Goal: Task Accomplishment & Management: Manage account settings

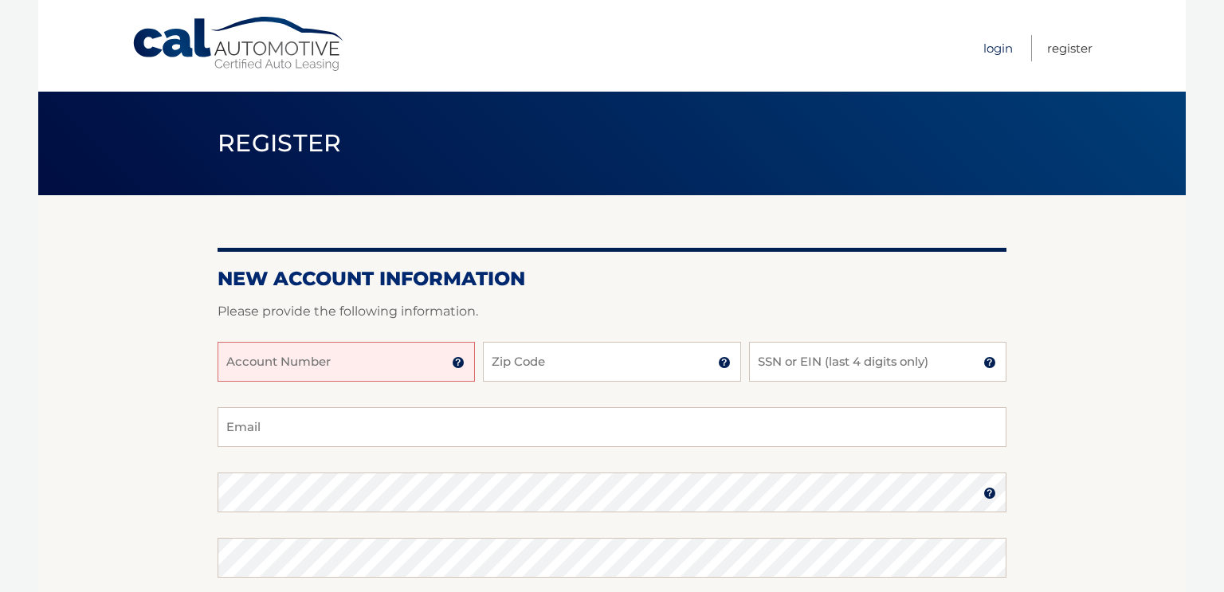
click at [989, 49] on link "Login" at bounding box center [997, 48] width 29 height 26
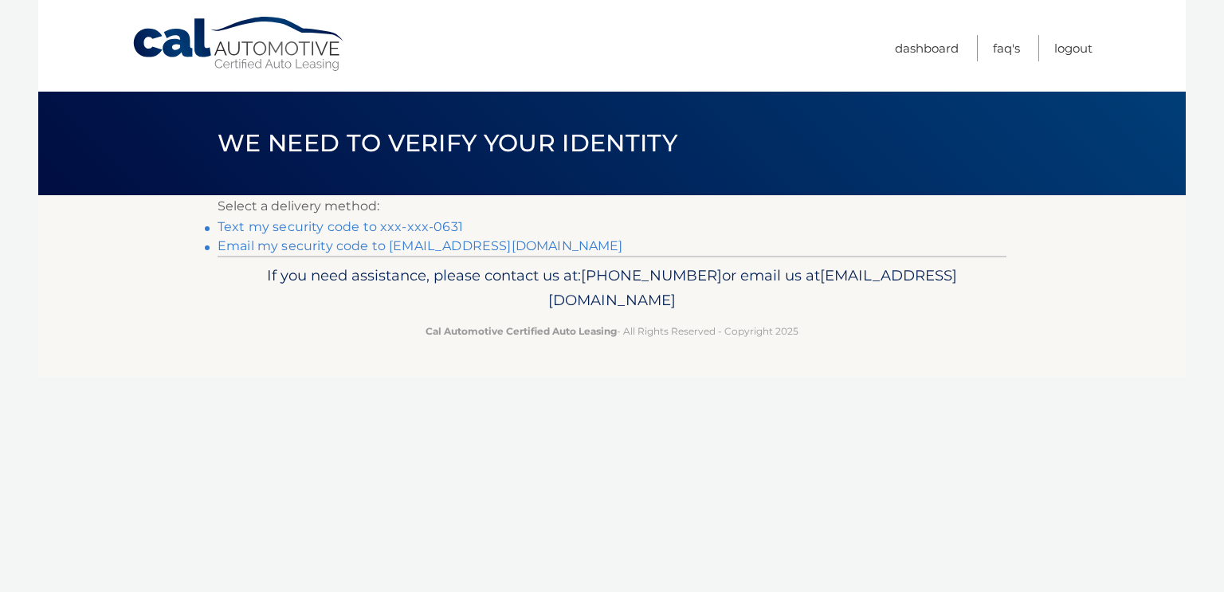
click at [435, 231] on link "Text my security code to xxx-xxx-0631" at bounding box center [339, 226] width 245 height 15
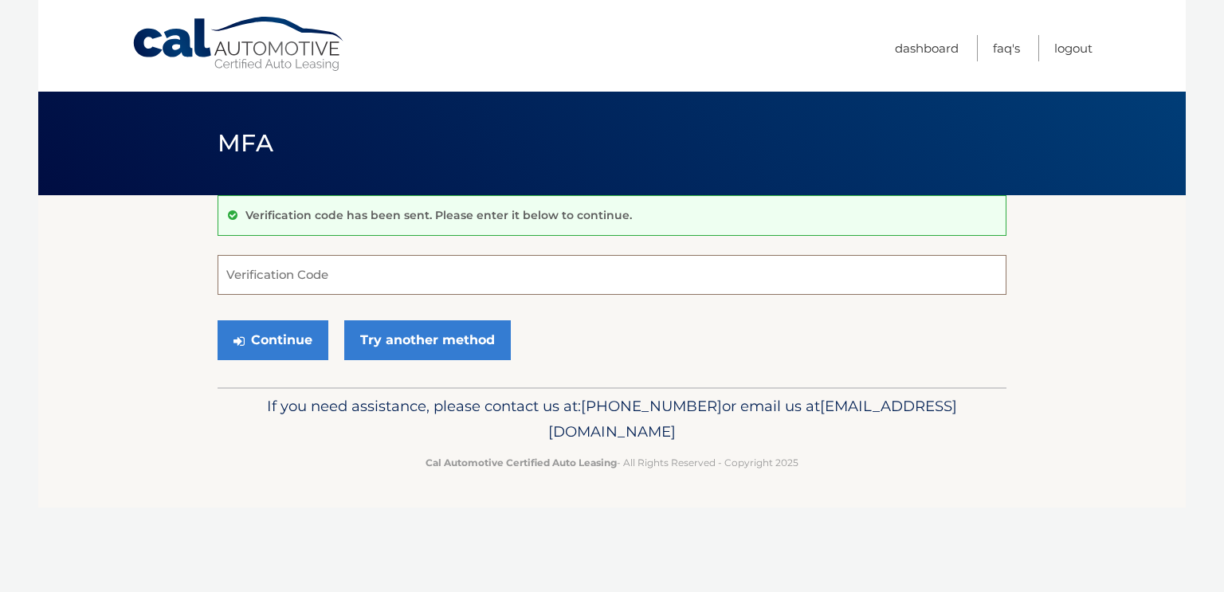
click at [387, 258] on input "Verification Code" at bounding box center [611, 275] width 789 height 40
type input "489840"
click at [284, 340] on button "Continue" at bounding box center [272, 340] width 111 height 40
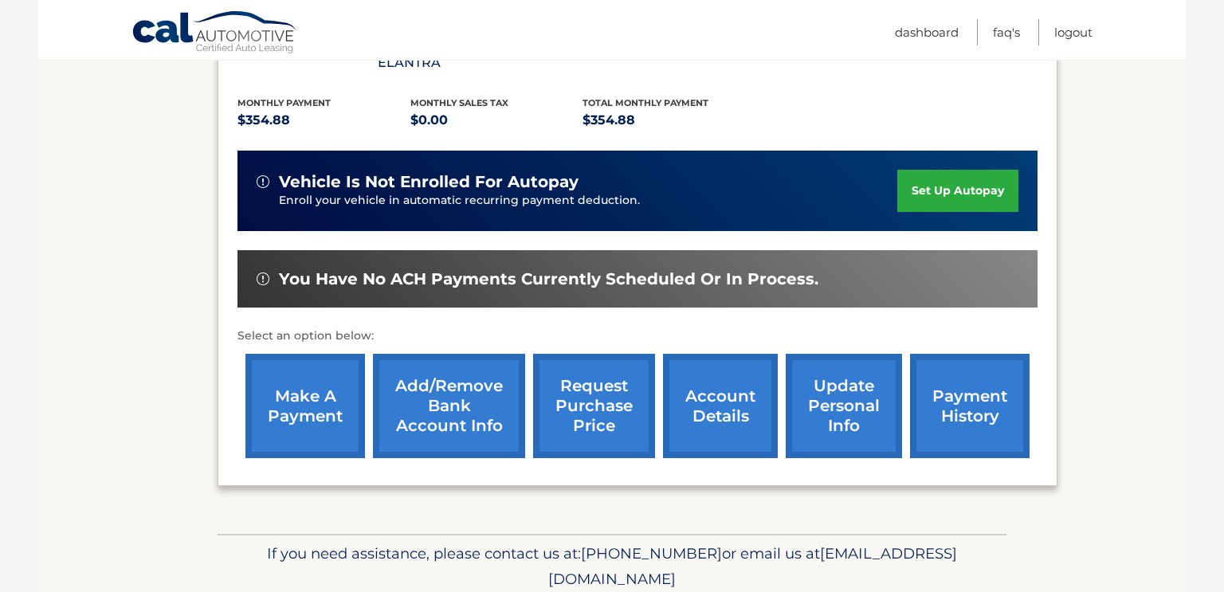
scroll to position [335, 0]
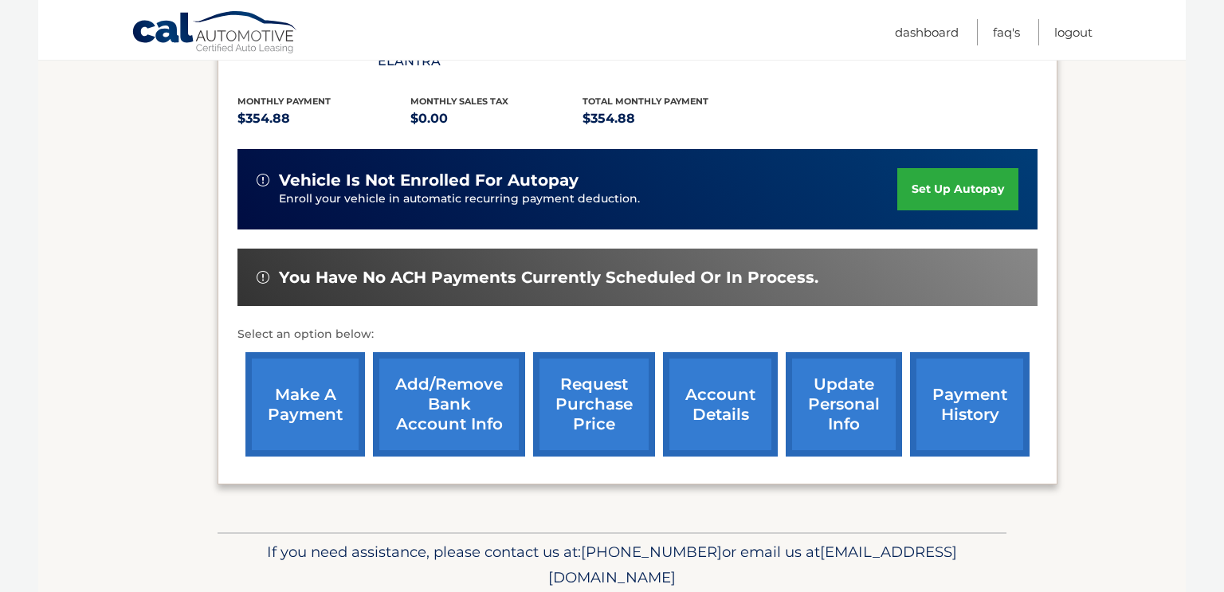
click at [965, 382] on link "payment history" at bounding box center [969, 404] width 119 height 104
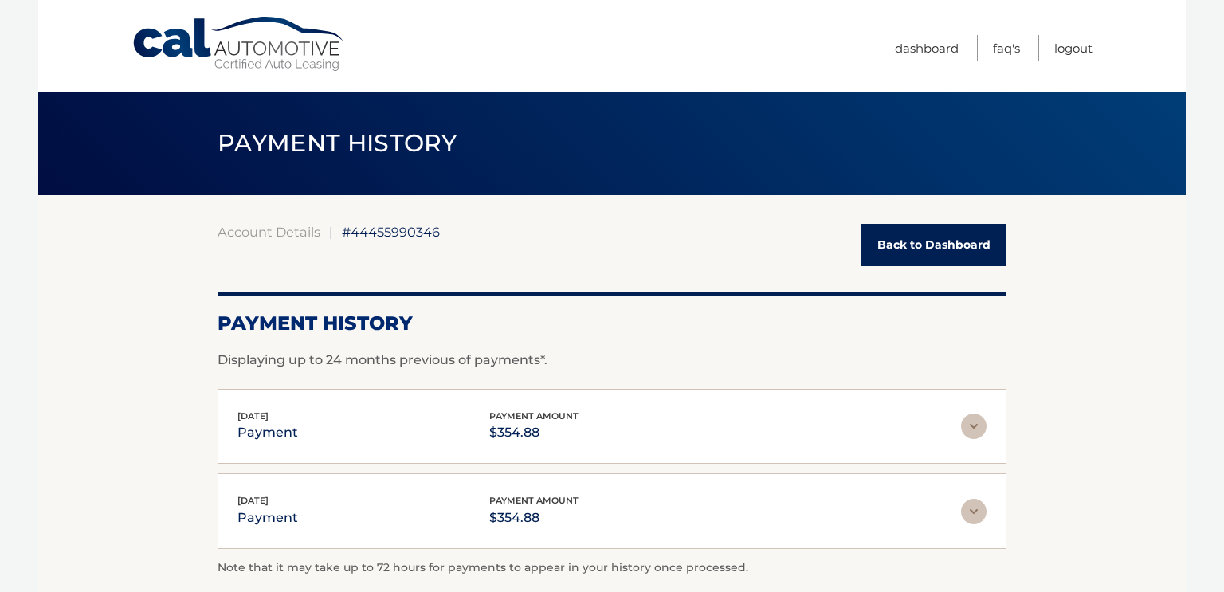
click at [974, 428] on img at bounding box center [973, 425] width 25 height 25
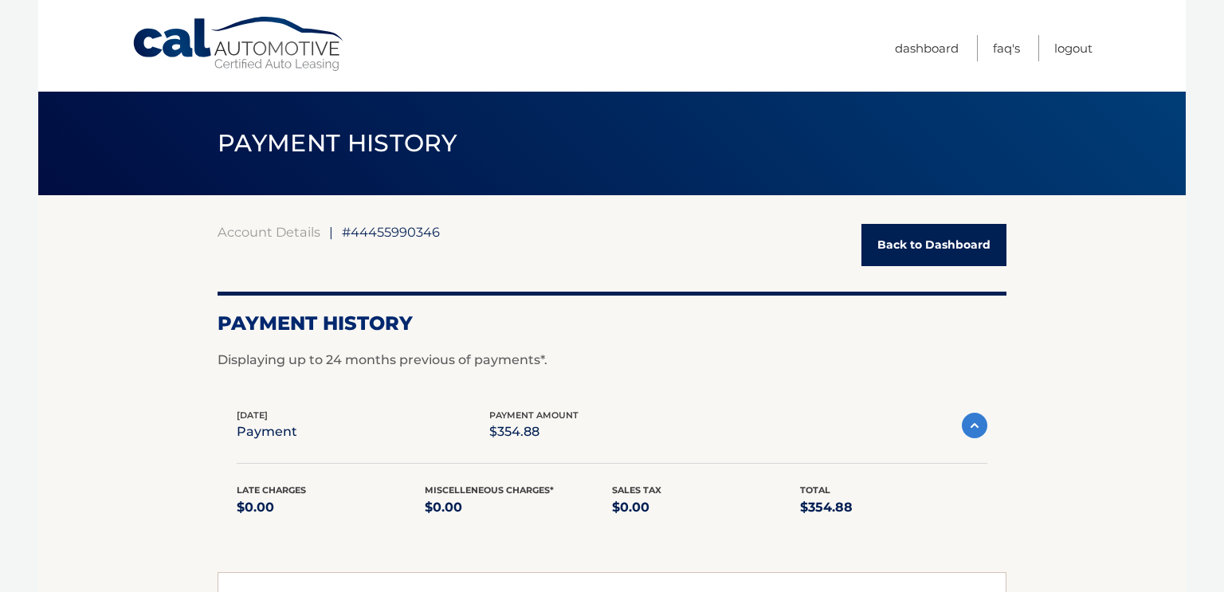
click at [978, 418] on img at bounding box center [973, 425] width 25 height 25
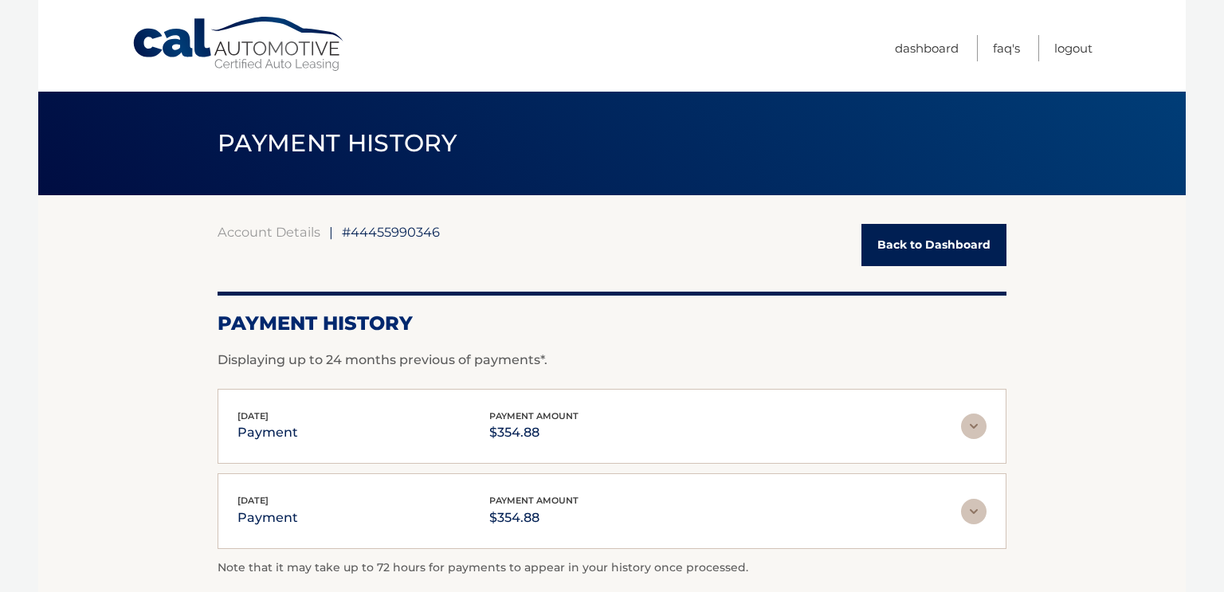
click at [974, 511] on img at bounding box center [973, 511] width 25 height 25
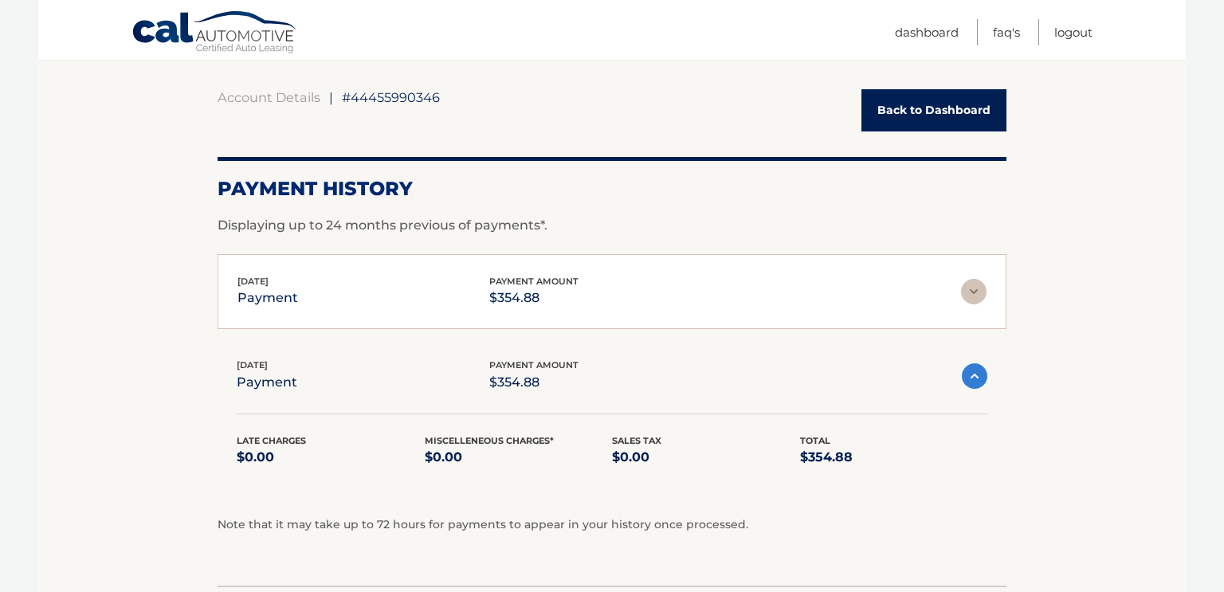
scroll to position [139, 0]
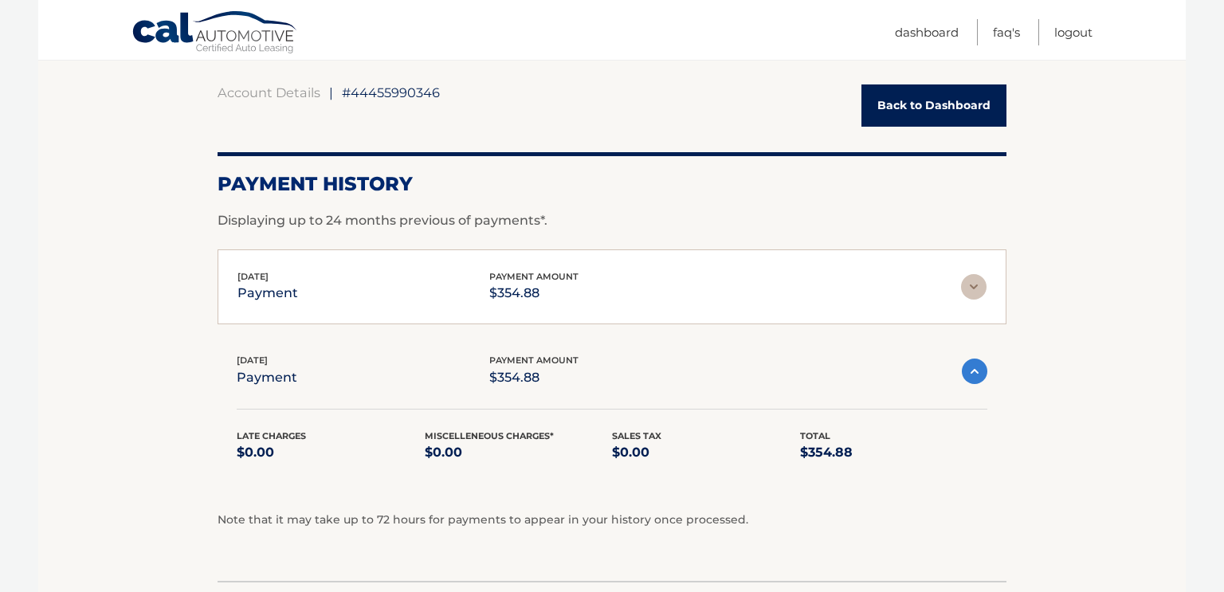
click at [974, 372] on img at bounding box center [973, 370] width 25 height 25
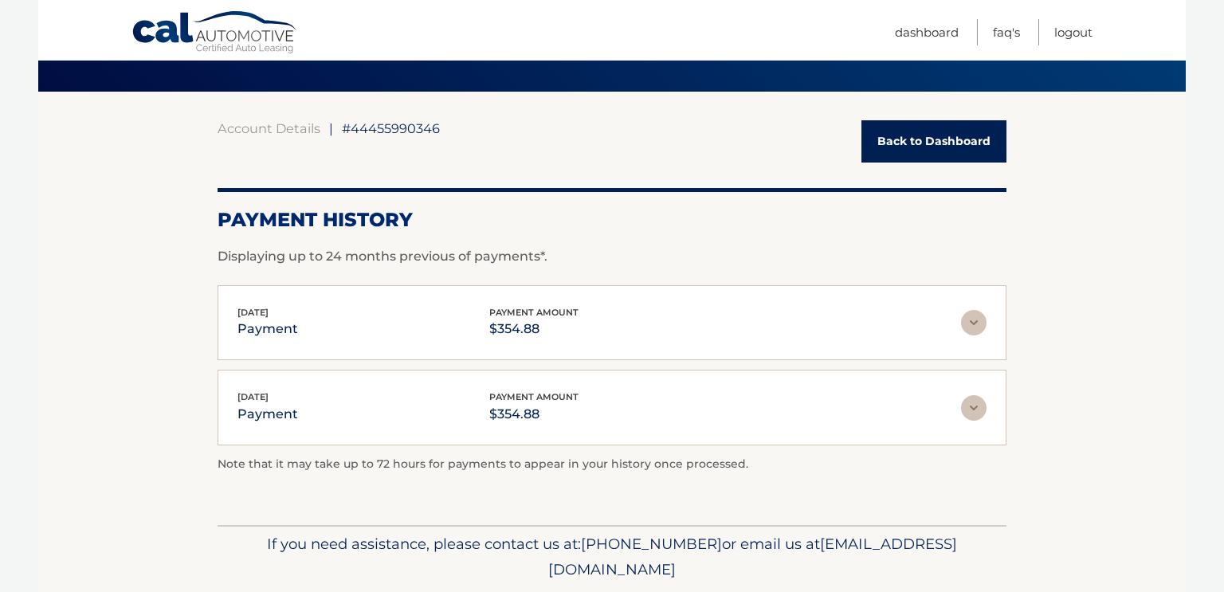
scroll to position [101, 0]
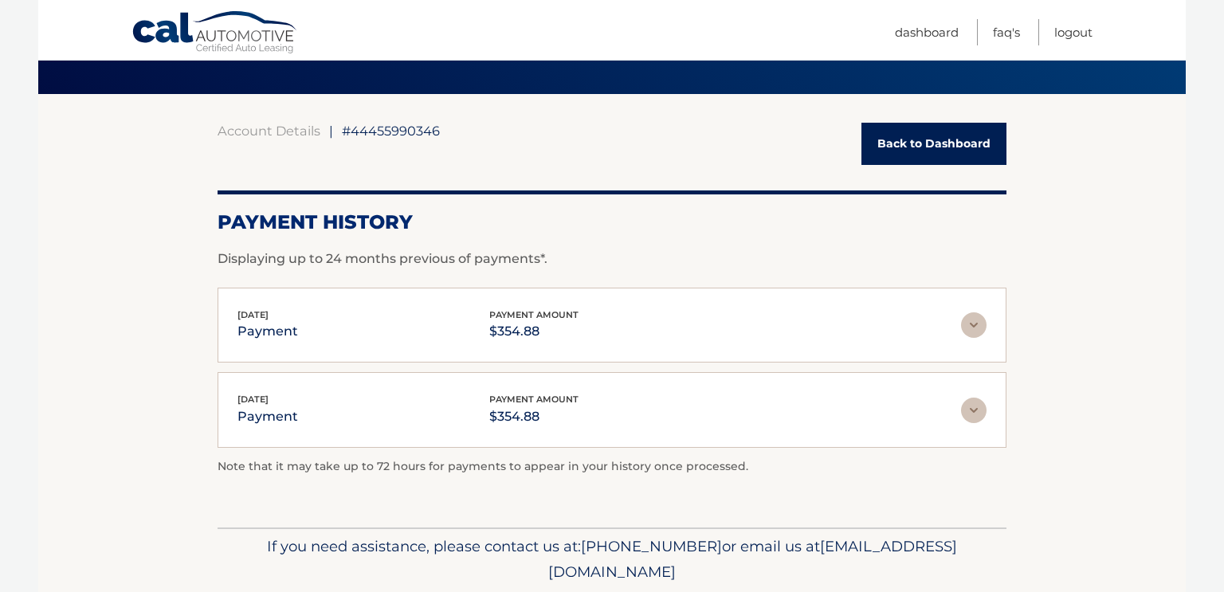
click at [954, 147] on link "Back to Dashboard" at bounding box center [933, 144] width 145 height 42
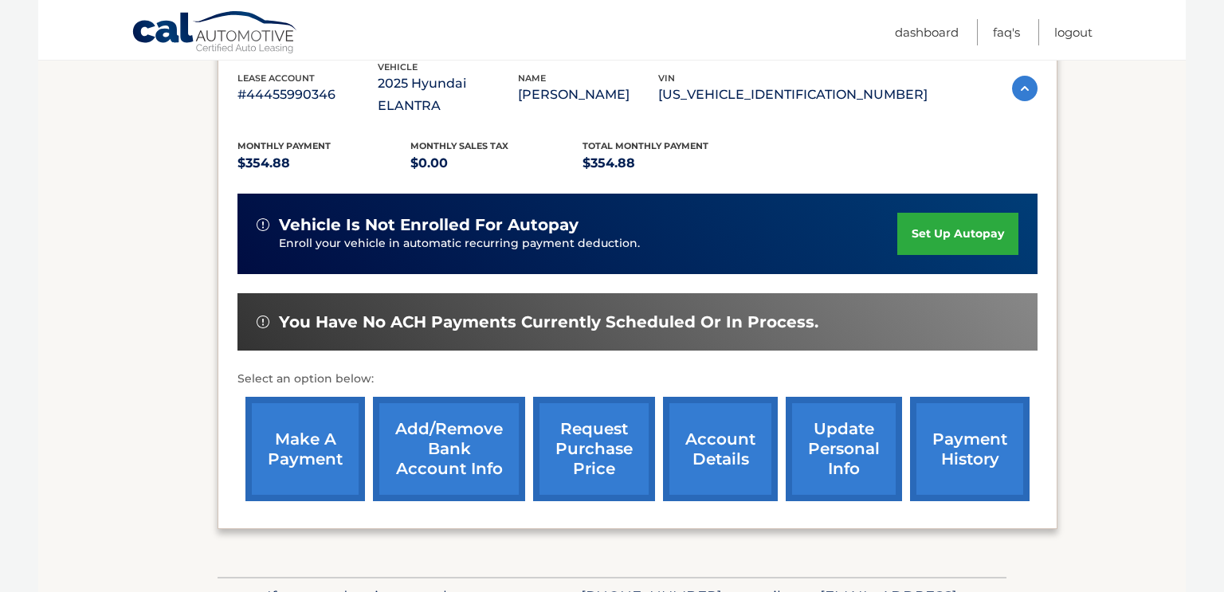
scroll to position [291, 0]
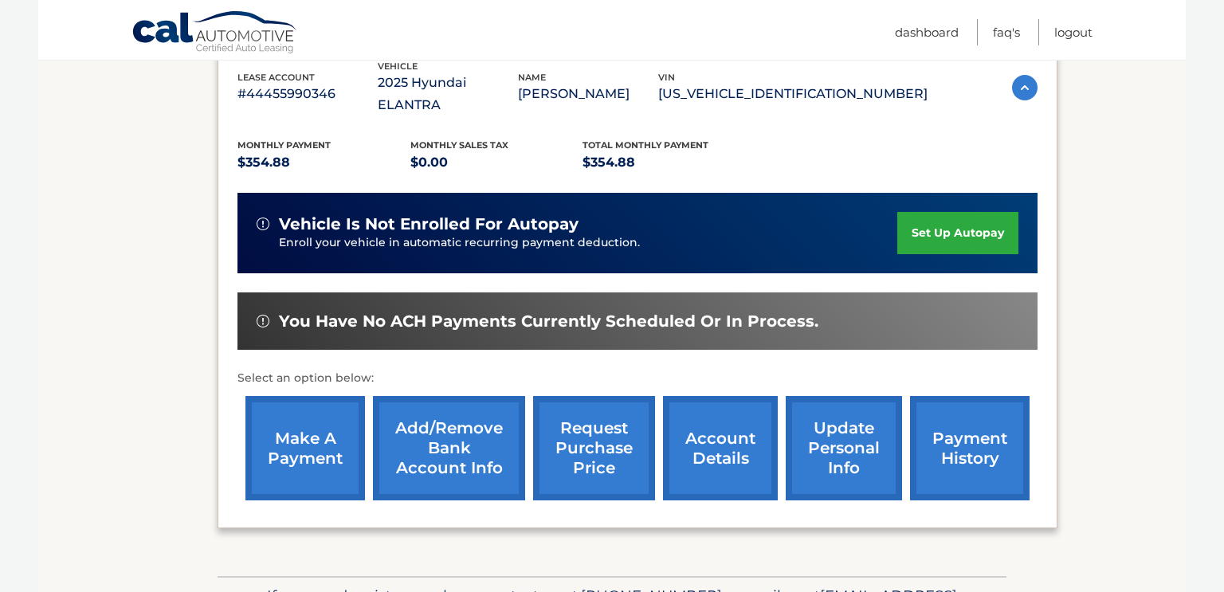
click at [596, 430] on link "request purchase price" at bounding box center [594, 448] width 122 height 104
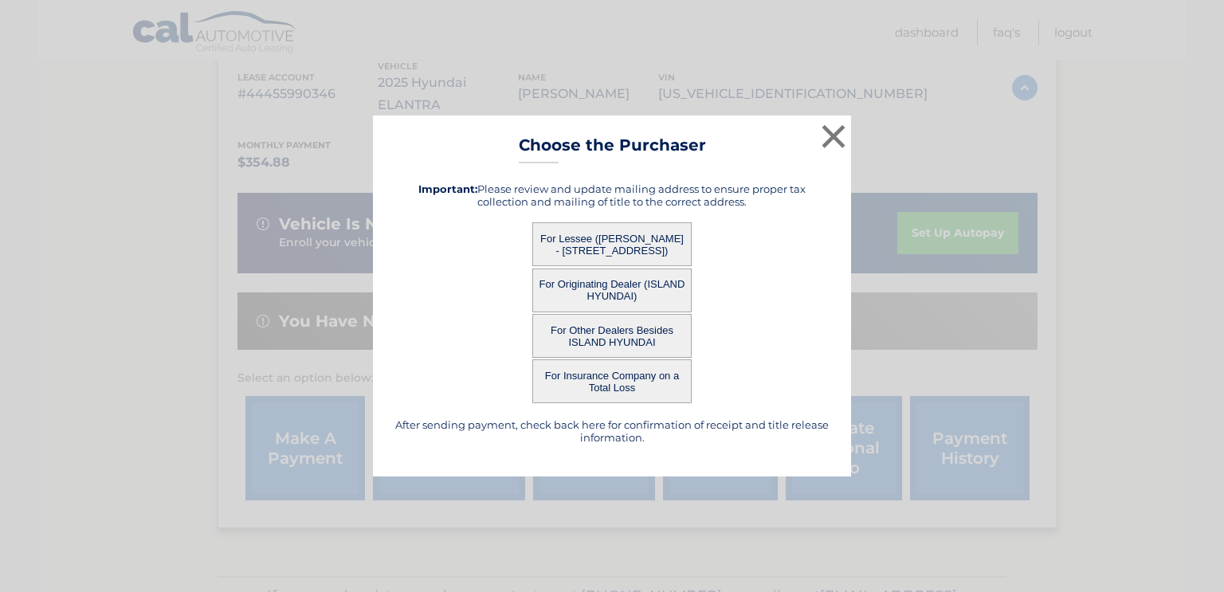
click at [646, 238] on button "For Lessee ([PERSON_NAME] - [STREET_ADDRESS])" at bounding box center [611, 244] width 159 height 44
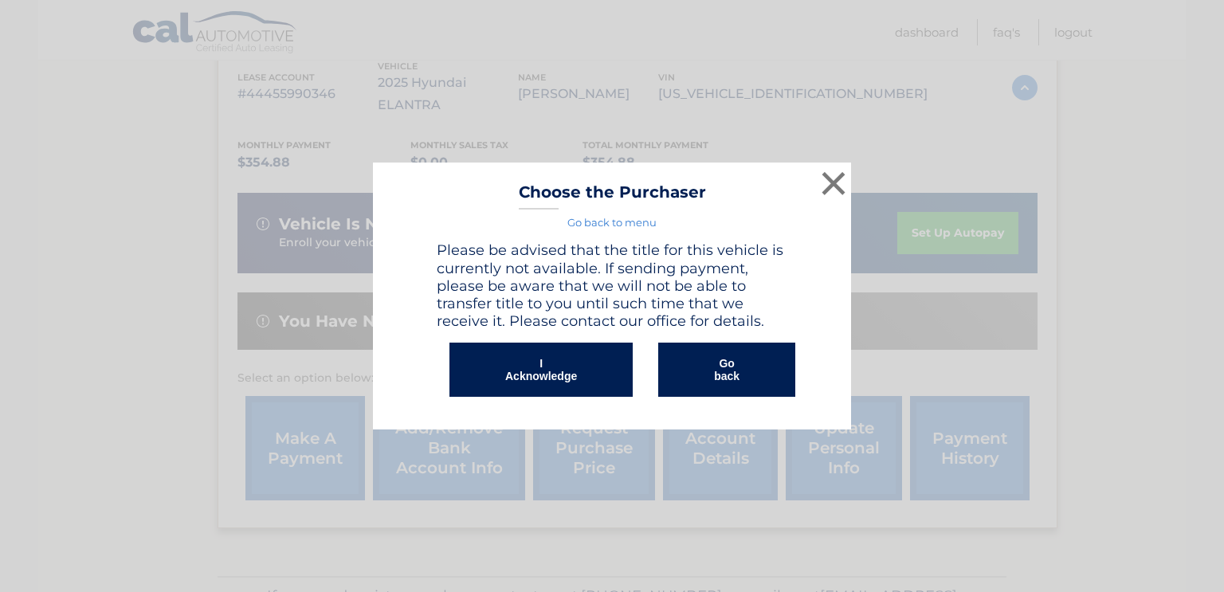
click at [725, 368] on button "Go back" at bounding box center [726, 370] width 137 height 54
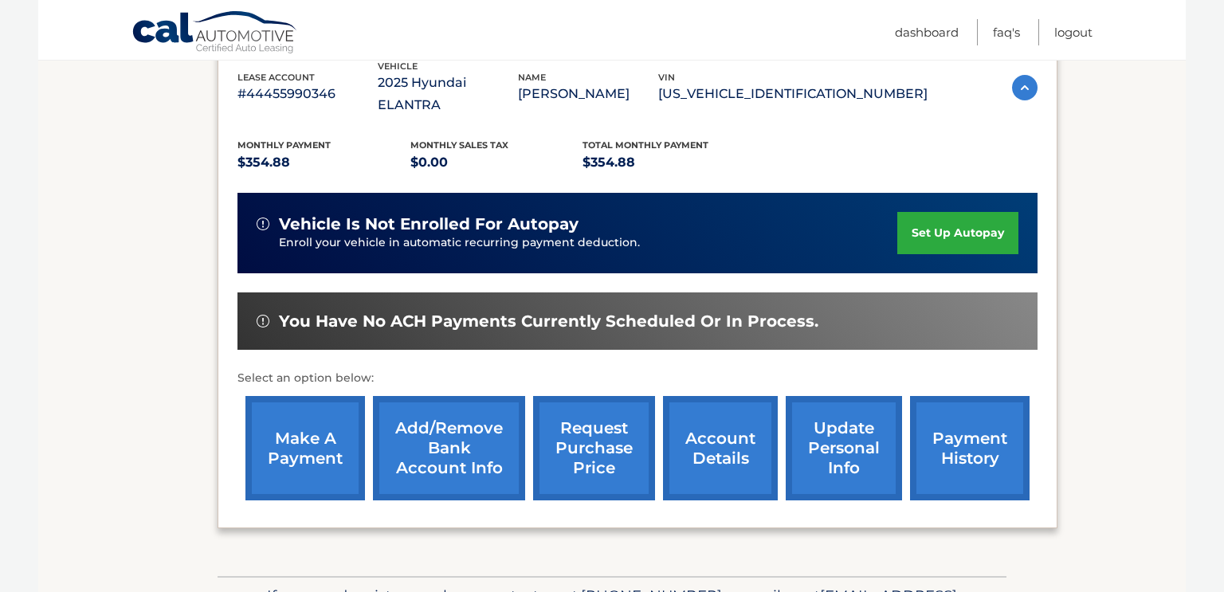
click at [701, 433] on link "account details" at bounding box center [720, 448] width 115 height 104
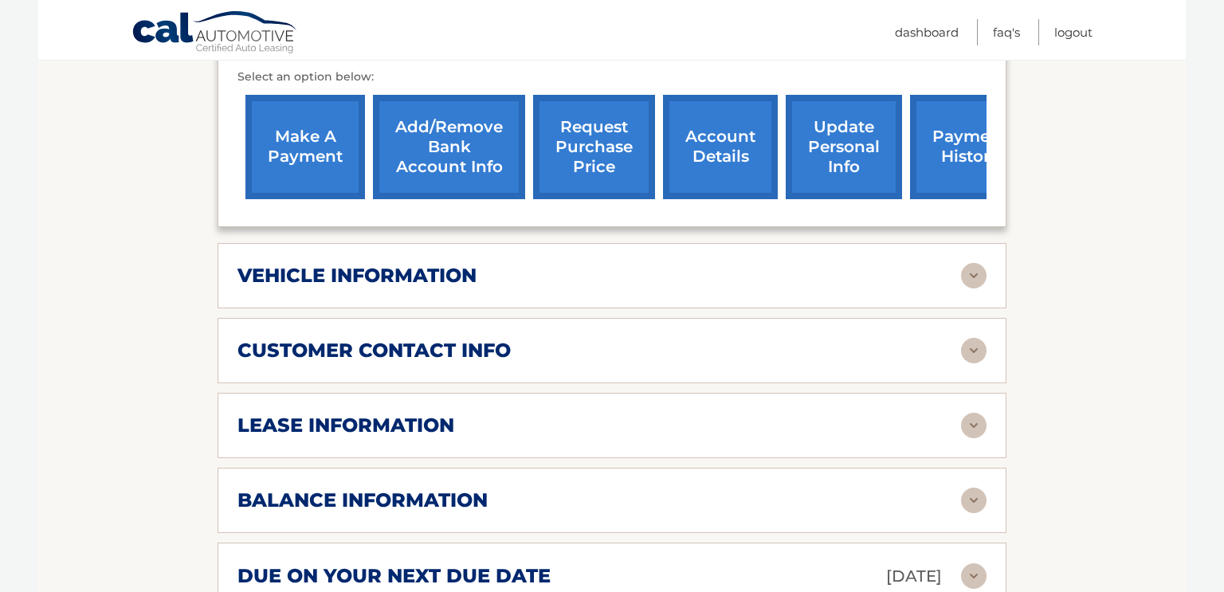
scroll to position [617, 0]
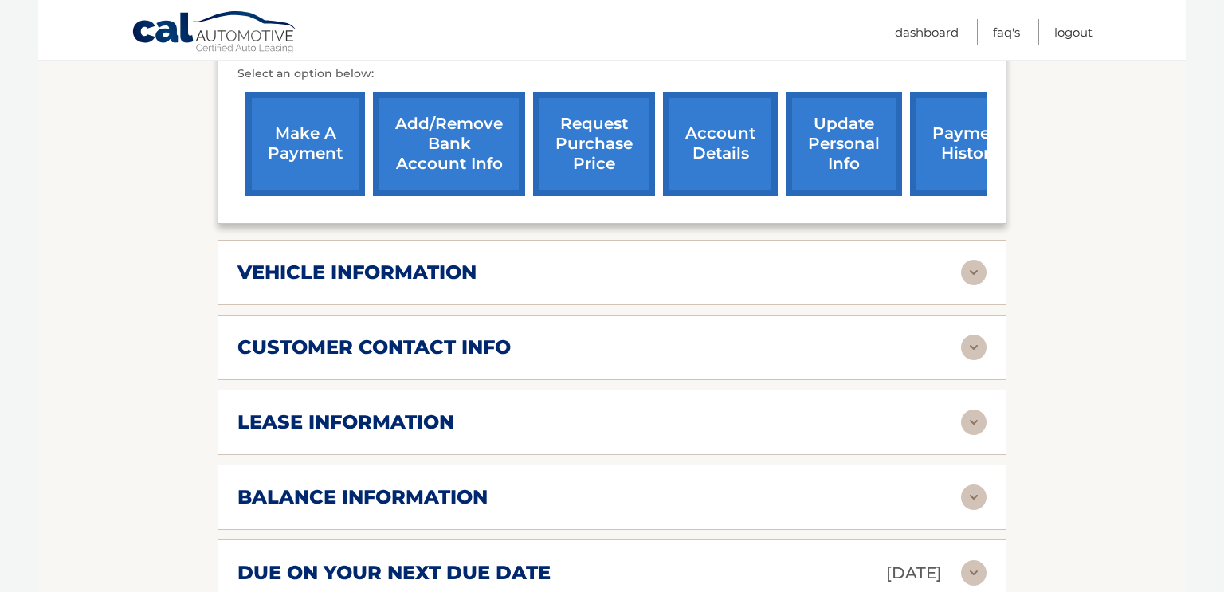
click at [968, 260] on img at bounding box center [973, 272] width 25 height 25
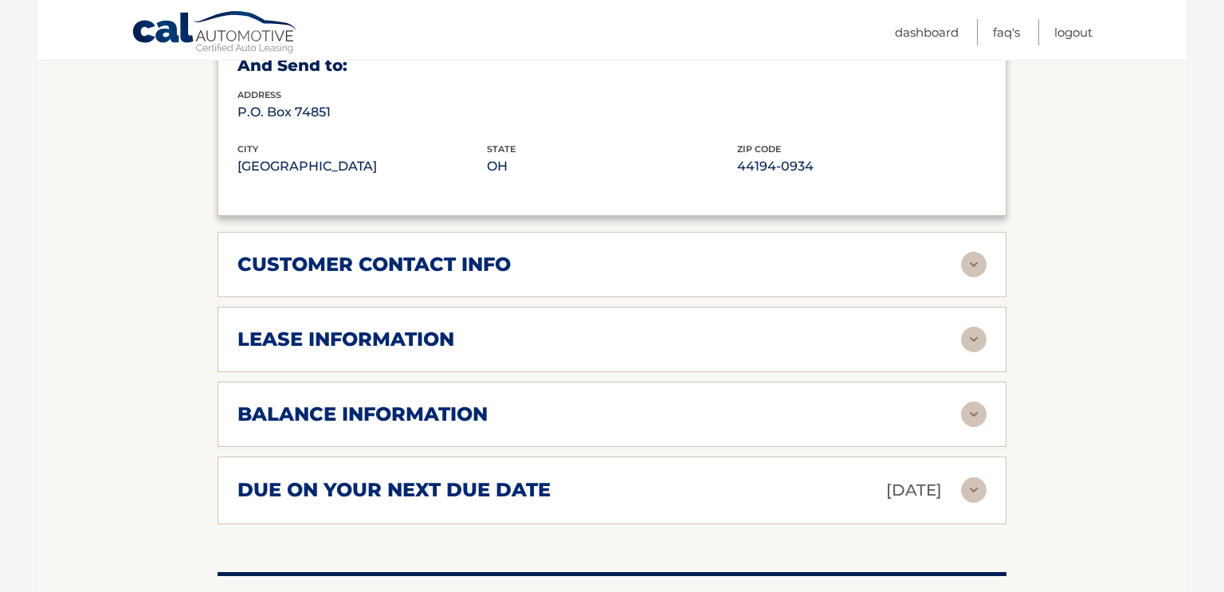
scroll to position [1087, 0]
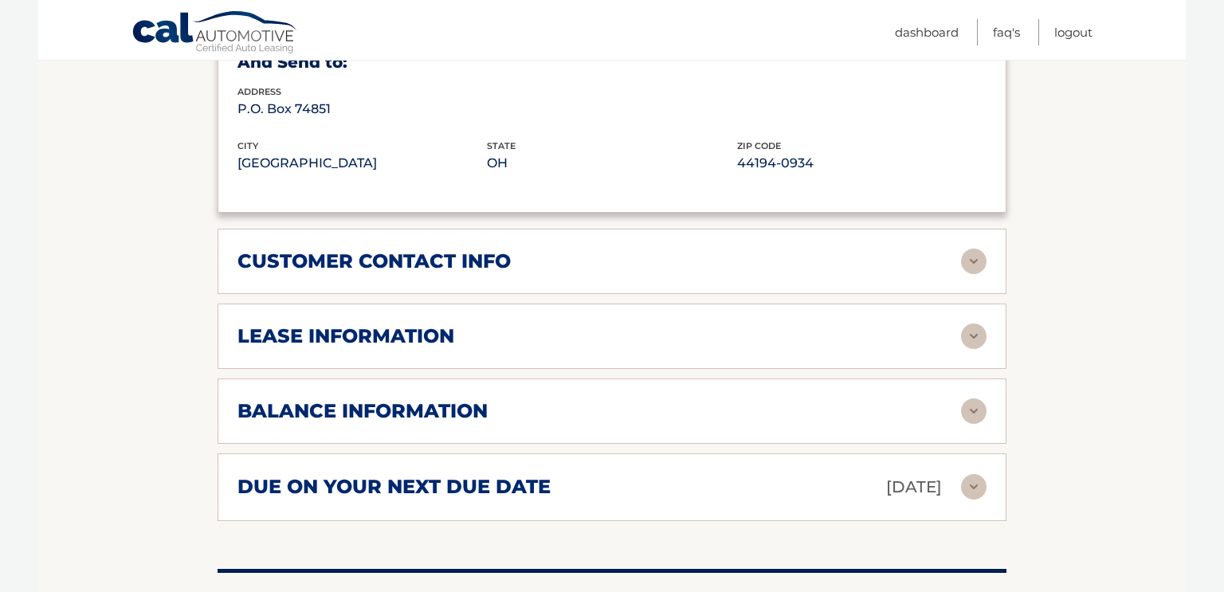
click at [971, 323] on img at bounding box center [973, 335] width 25 height 25
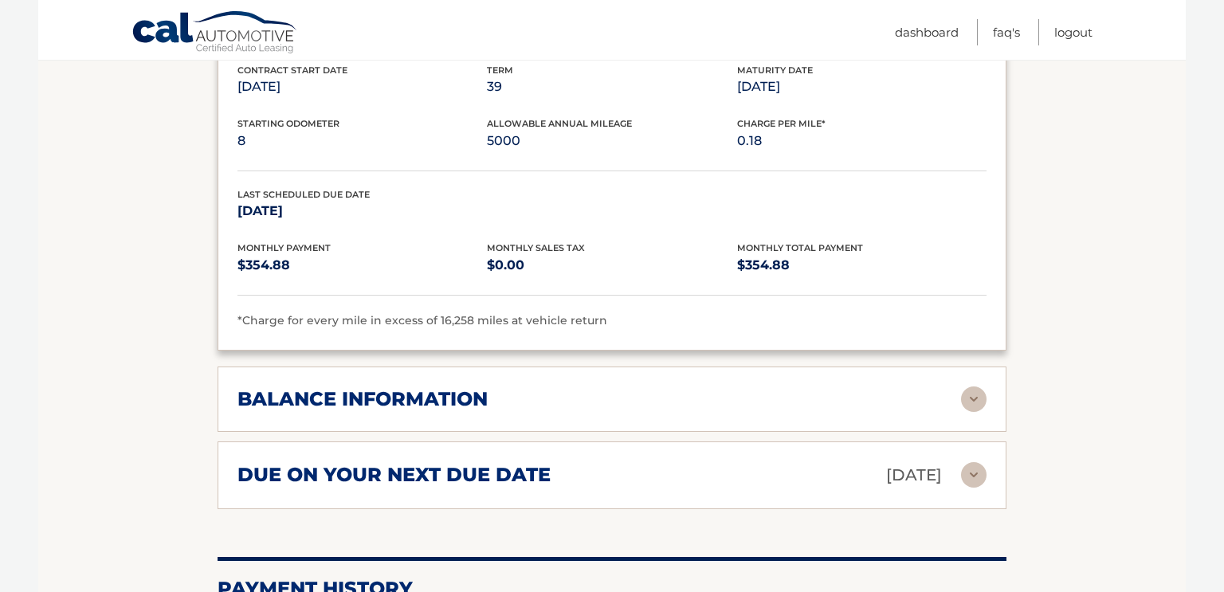
scroll to position [1411, 0]
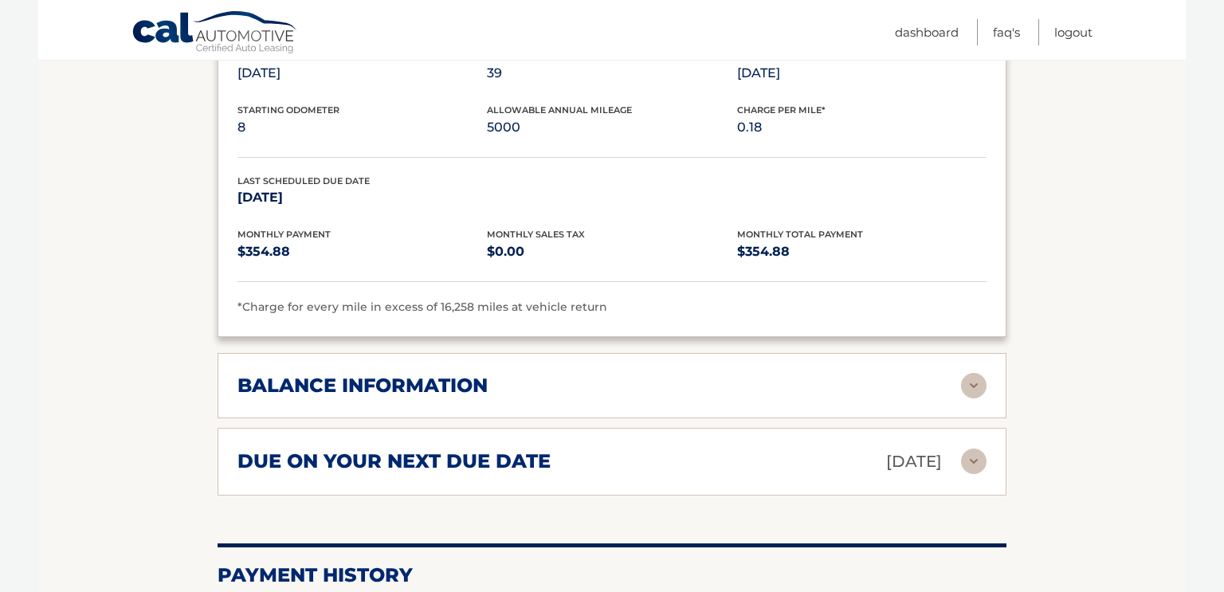
click at [974, 373] on img at bounding box center [973, 385] width 25 height 25
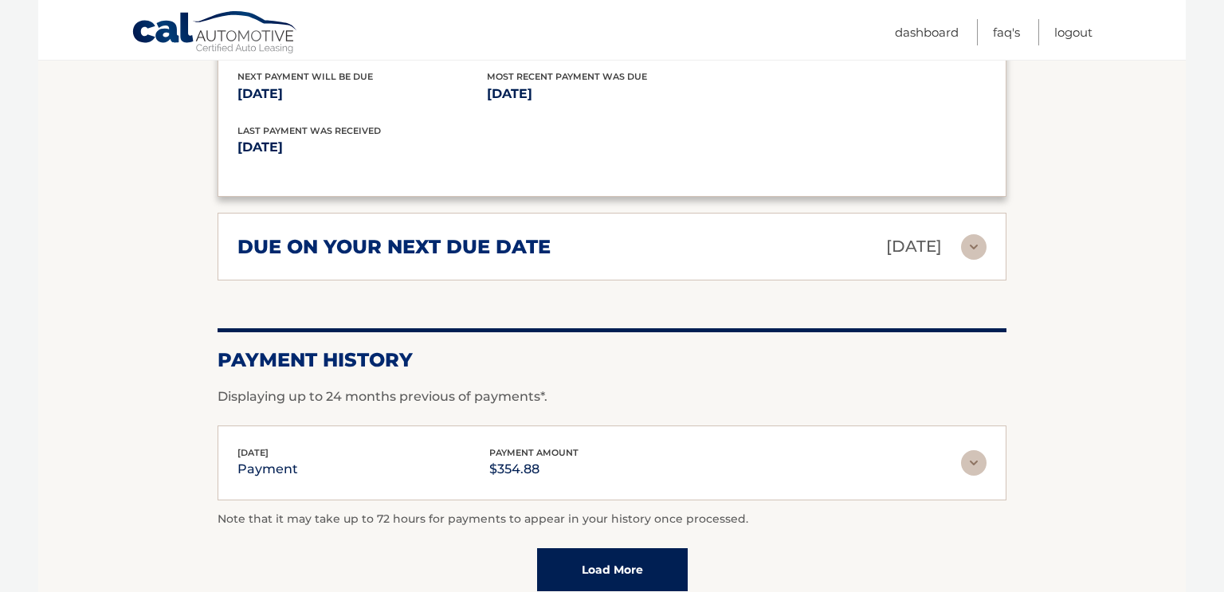
scroll to position [1825, 0]
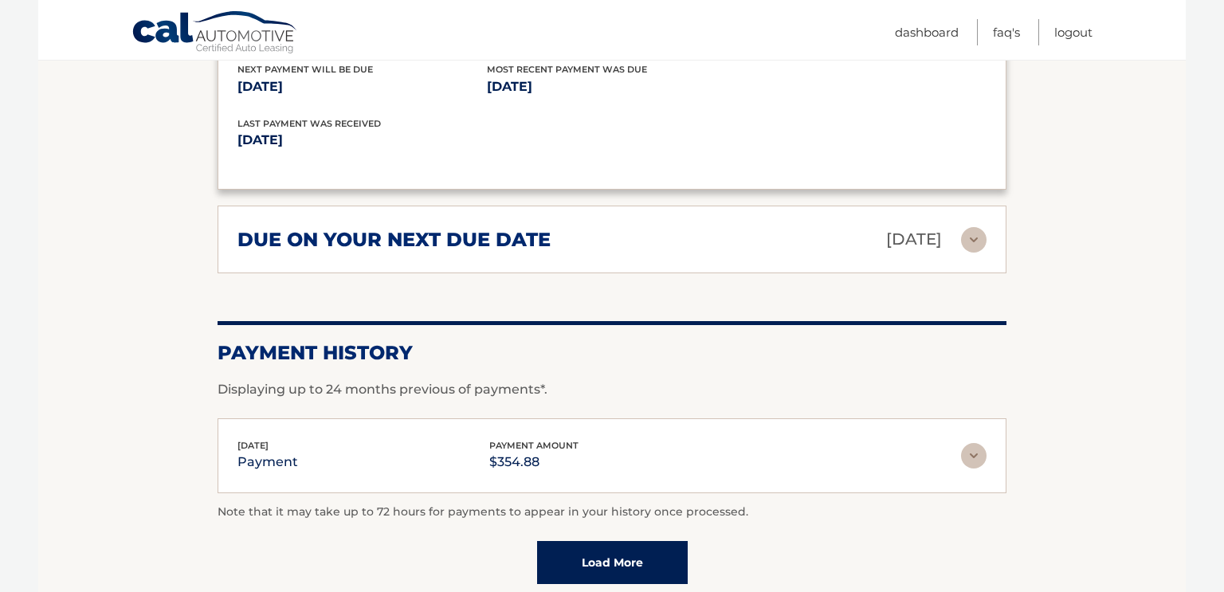
click at [969, 227] on img at bounding box center [973, 239] width 25 height 25
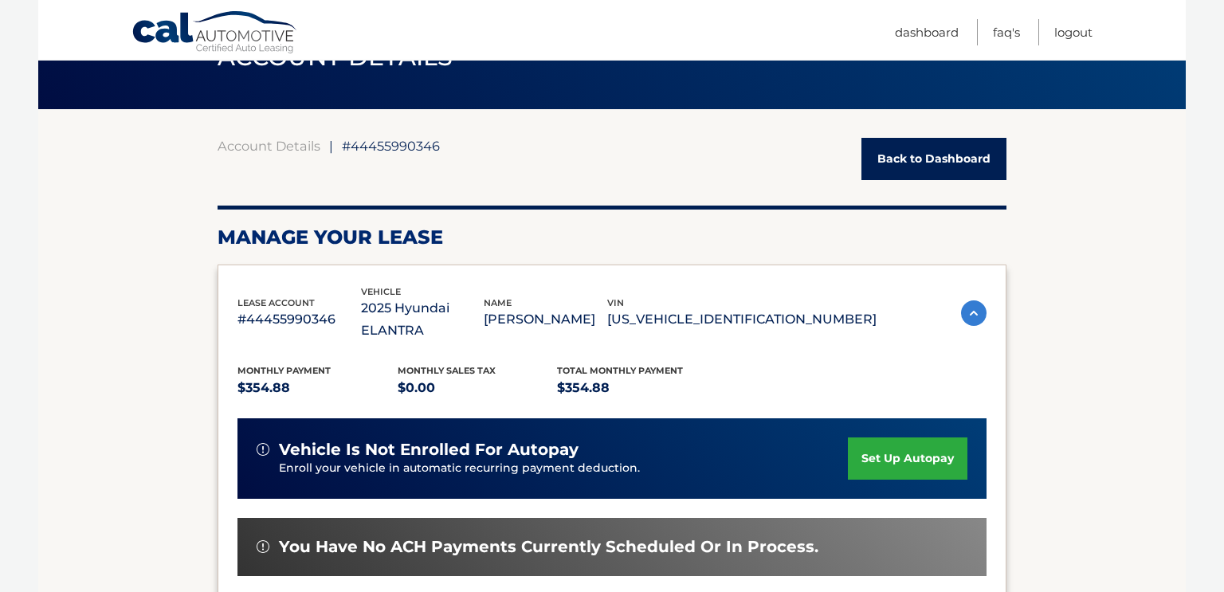
scroll to position [84, 0]
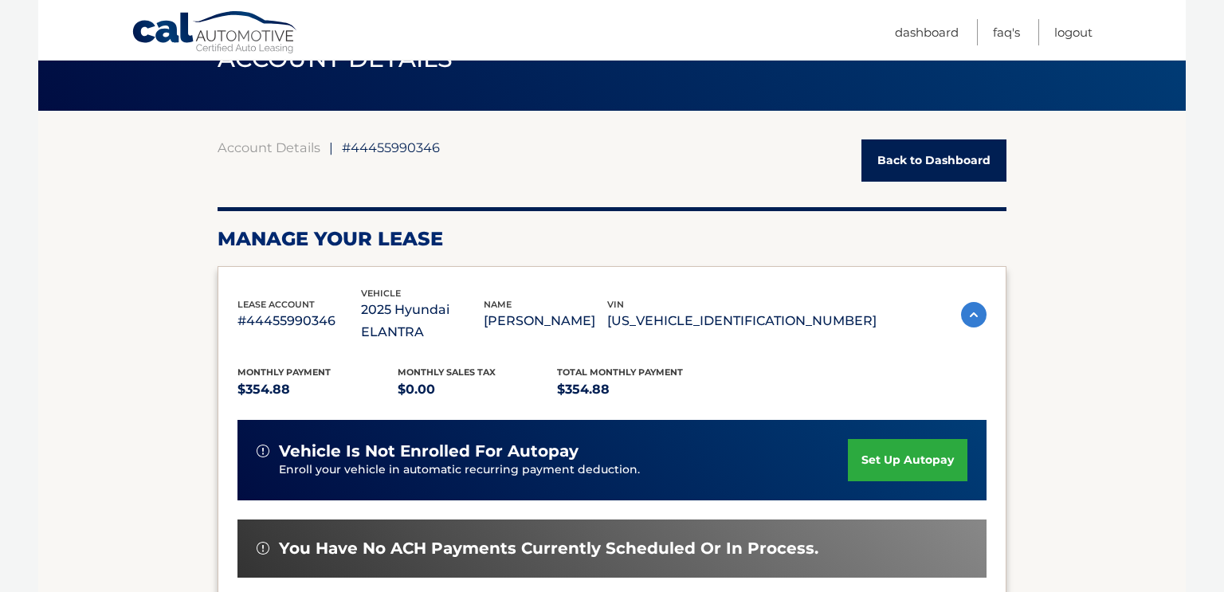
click at [934, 149] on link "Back to Dashboard" at bounding box center [933, 160] width 145 height 42
click at [934, 154] on link "Back to Dashboard" at bounding box center [933, 160] width 145 height 42
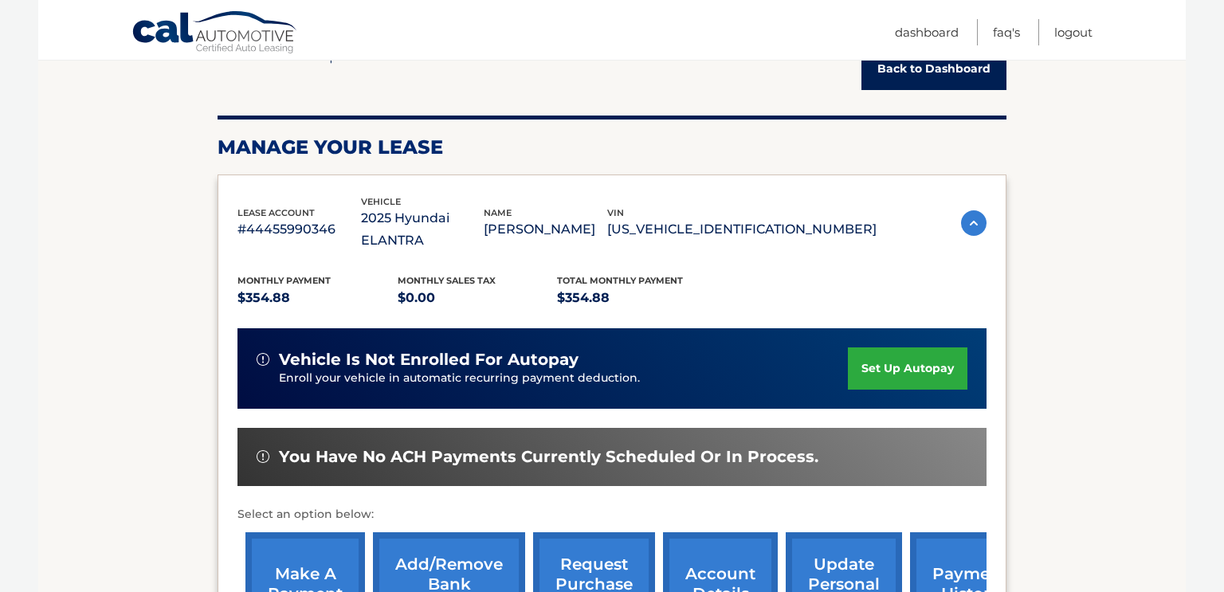
scroll to position [211, 0]
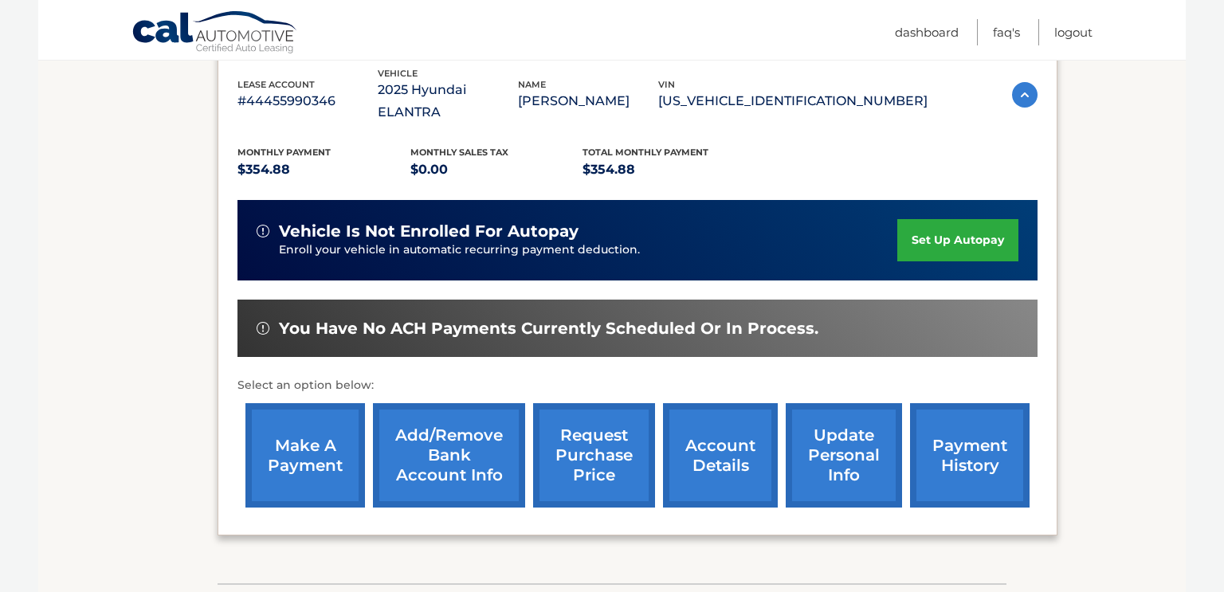
scroll to position [329, 0]
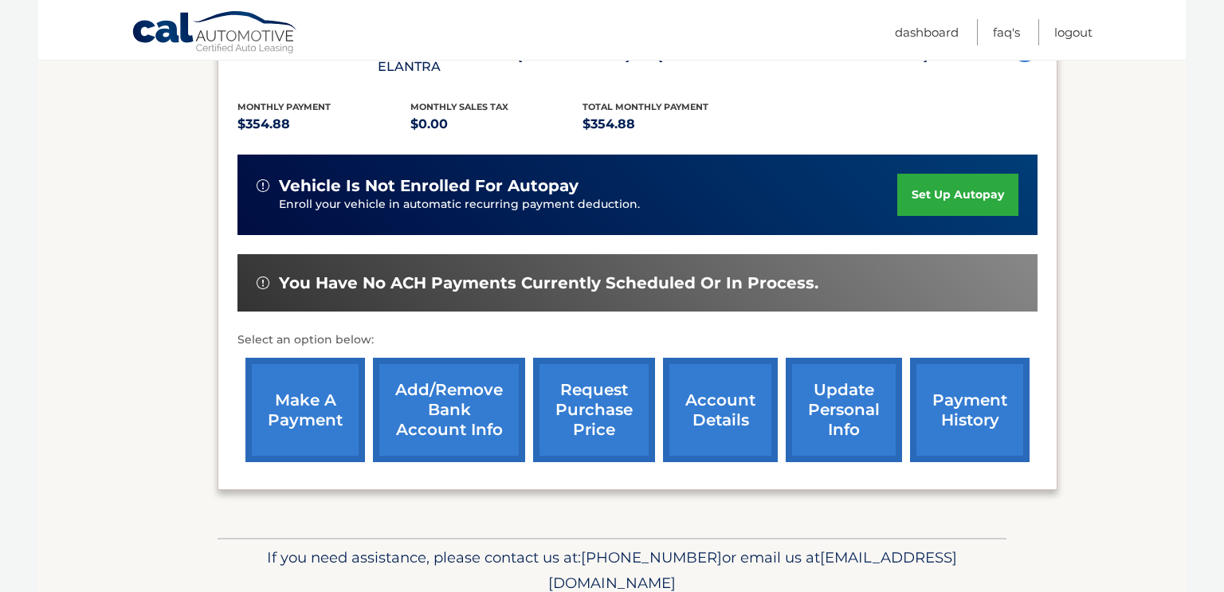
click at [848, 380] on link "update personal info" at bounding box center [843, 410] width 116 height 104
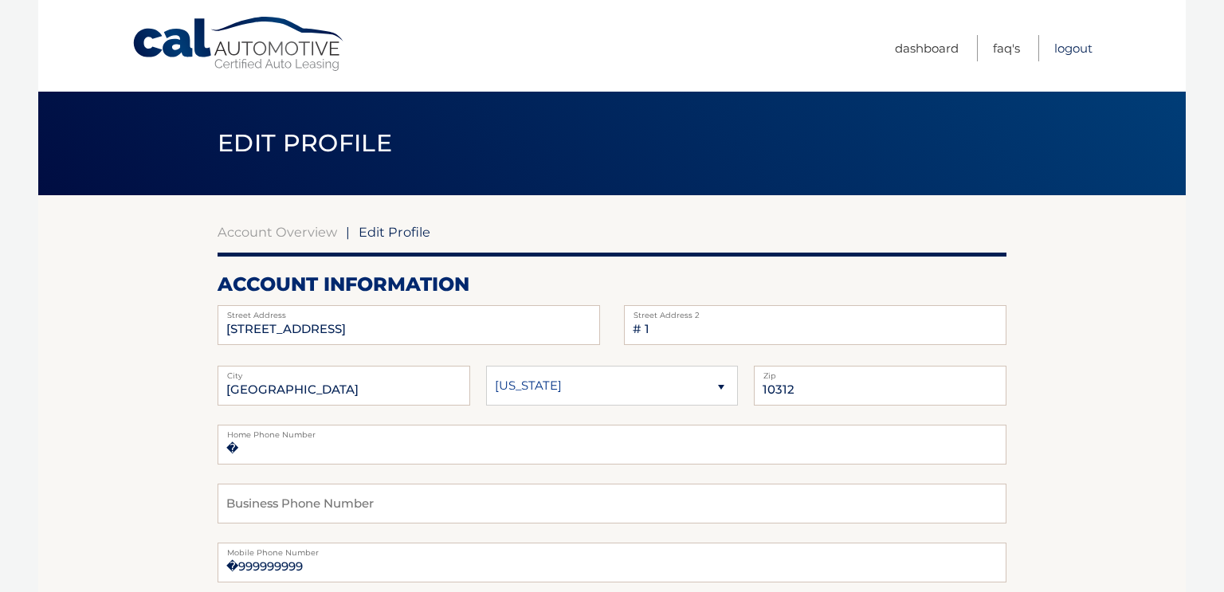
click at [1070, 47] on link "Logout" at bounding box center [1073, 48] width 38 height 26
